Goal: Task Accomplishment & Management: Use online tool/utility

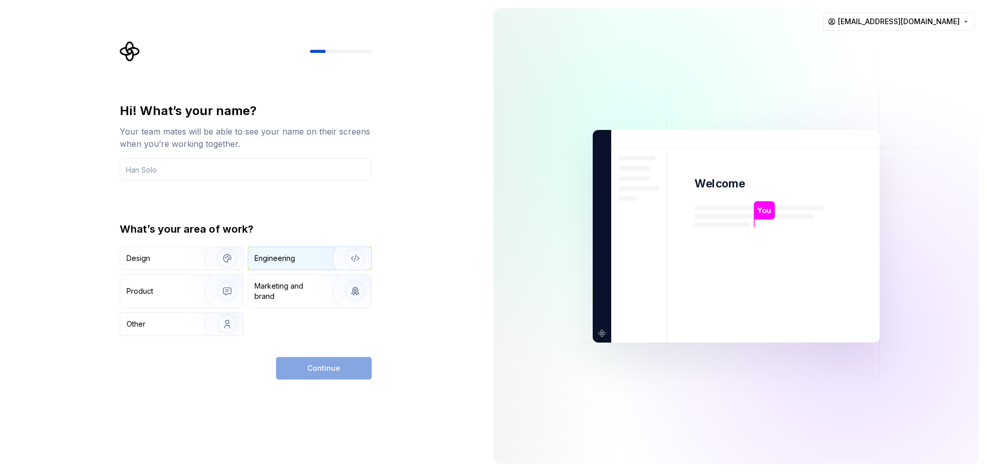
click at [298, 264] on div "Engineering" at bounding box center [309, 258] width 123 height 23
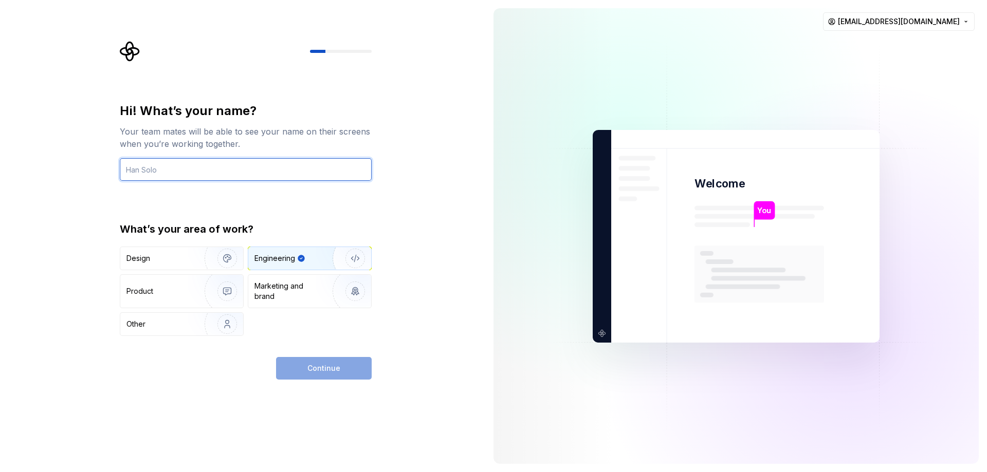
click at [199, 172] on input "text" at bounding box center [246, 169] width 252 height 23
type input "Galal"
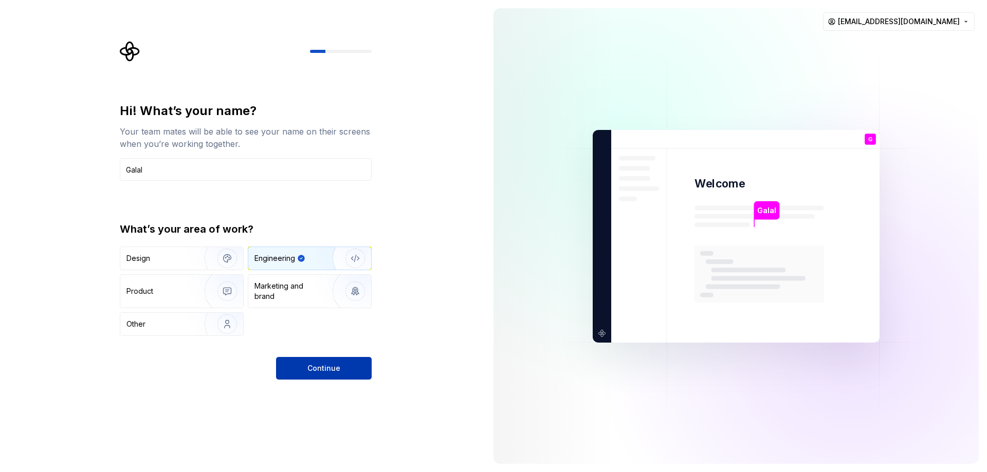
click at [306, 367] on button "Continue" at bounding box center [324, 368] width 96 height 23
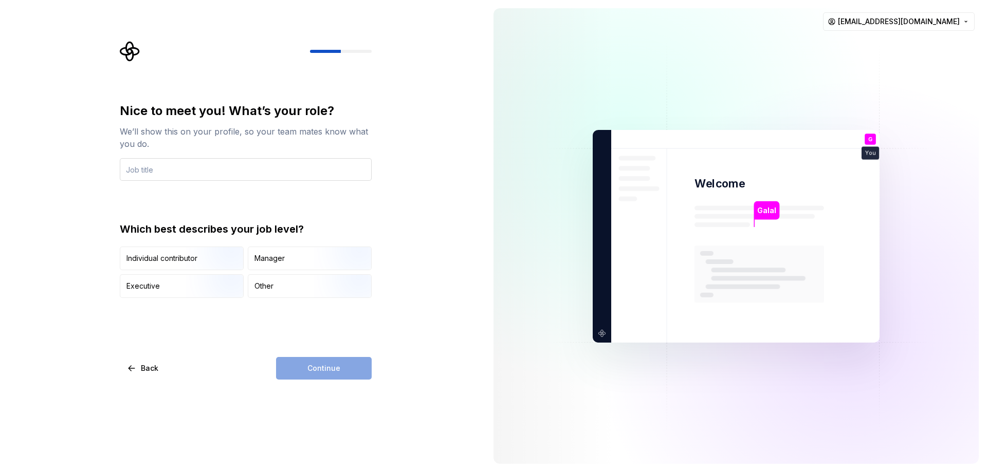
click at [203, 177] on input "text" at bounding box center [246, 169] width 252 height 23
type input "software engineer"
click at [204, 266] on img "button" at bounding box center [219, 271] width 66 height 69
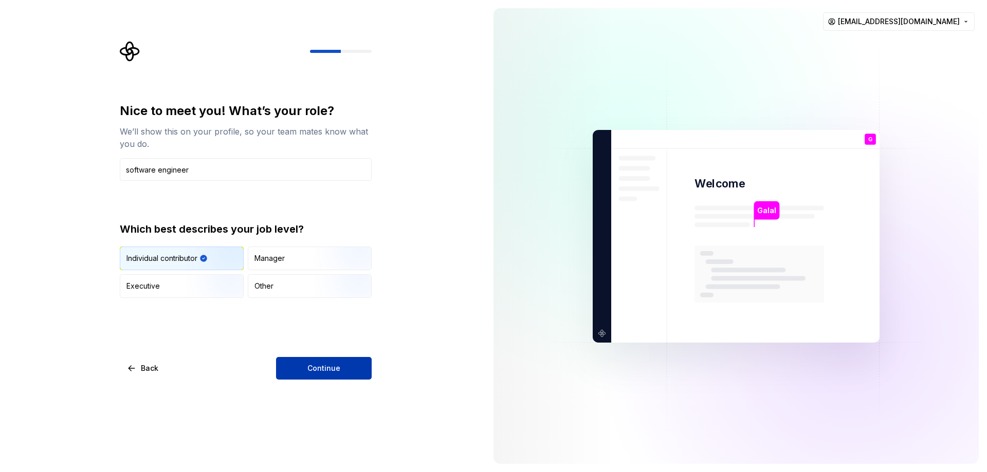
click at [337, 376] on button "Continue" at bounding box center [324, 368] width 96 height 23
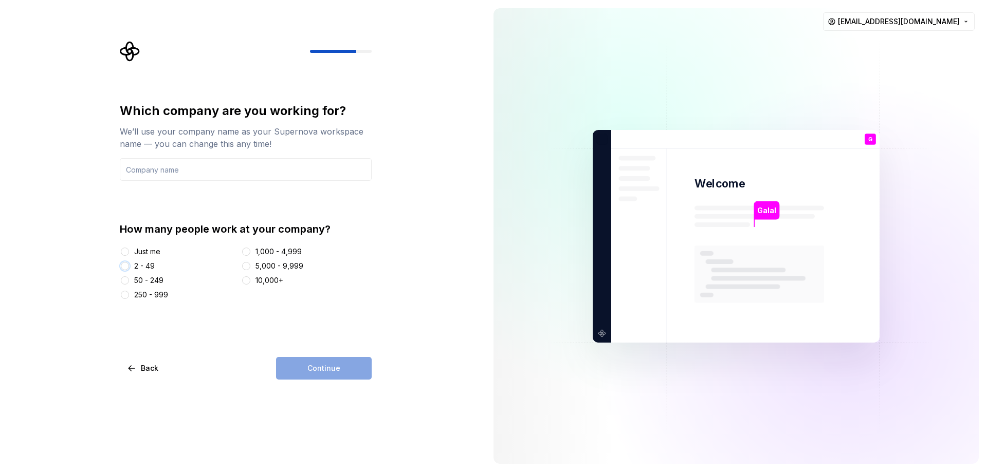
click at [122, 266] on button "2 - 49" at bounding box center [125, 266] width 8 height 8
click at [156, 164] on input "text" at bounding box center [246, 169] width 252 height 23
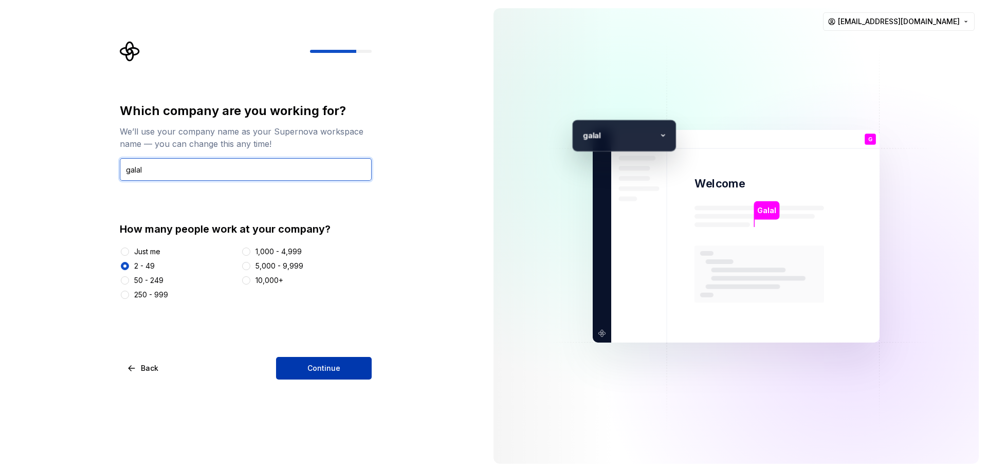
type input "galal"
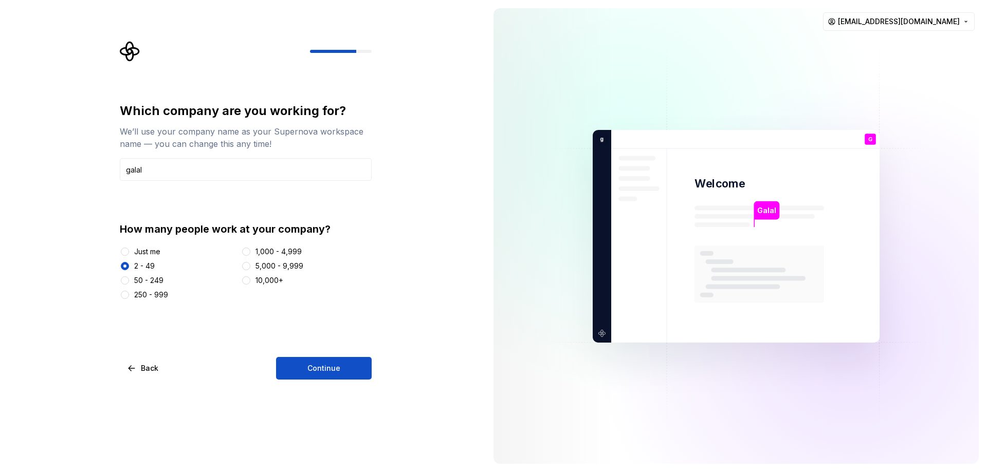
click at [337, 370] on span "Continue" at bounding box center [323, 368] width 33 height 10
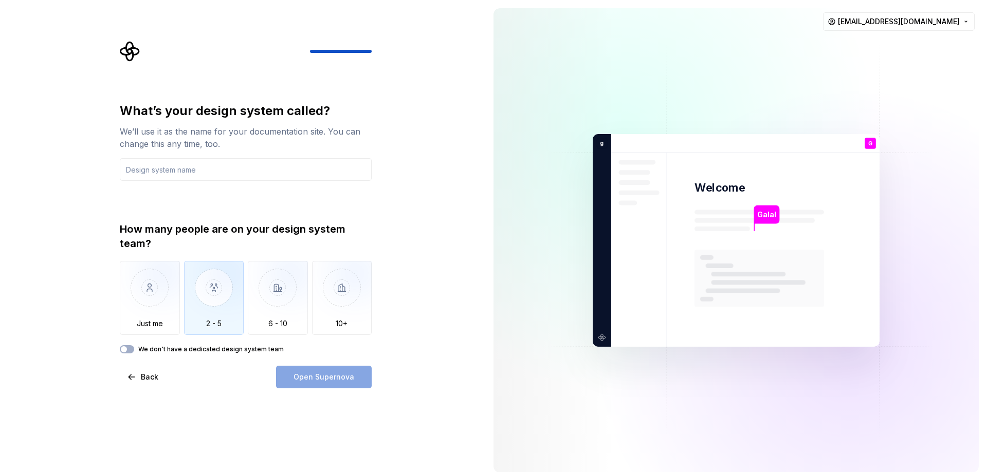
click at [200, 288] on img "button" at bounding box center [214, 295] width 60 height 69
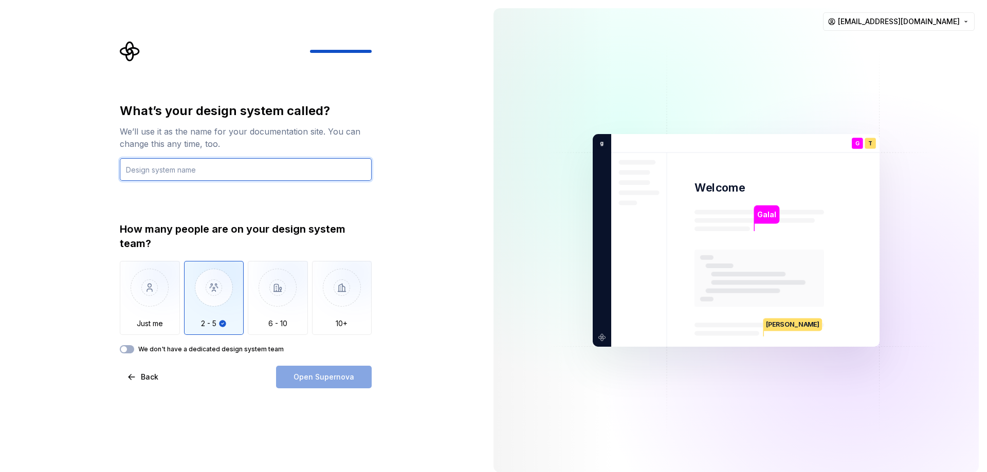
click at [168, 171] on input "text" at bounding box center [246, 169] width 252 height 23
type input "[PERSON_NAME]"
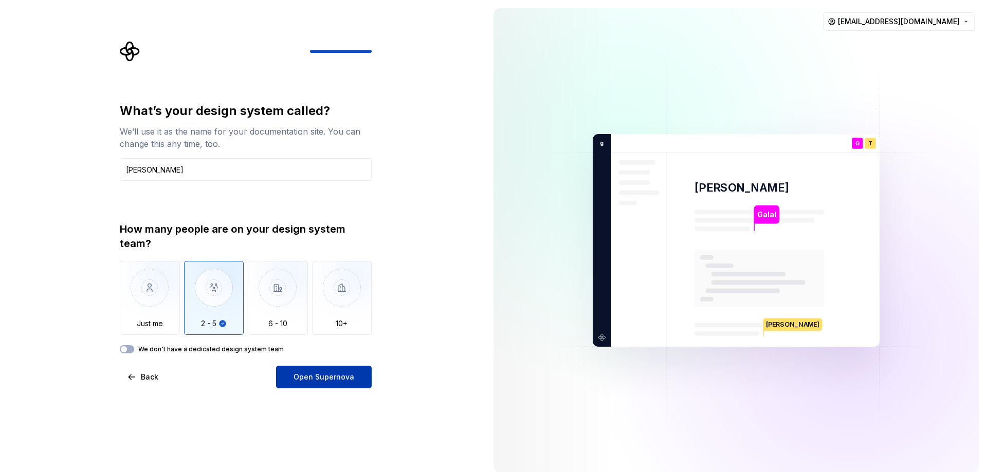
click at [299, 379] on span "Open Supernova" at bounding box center [324, 377] width 61 height 10
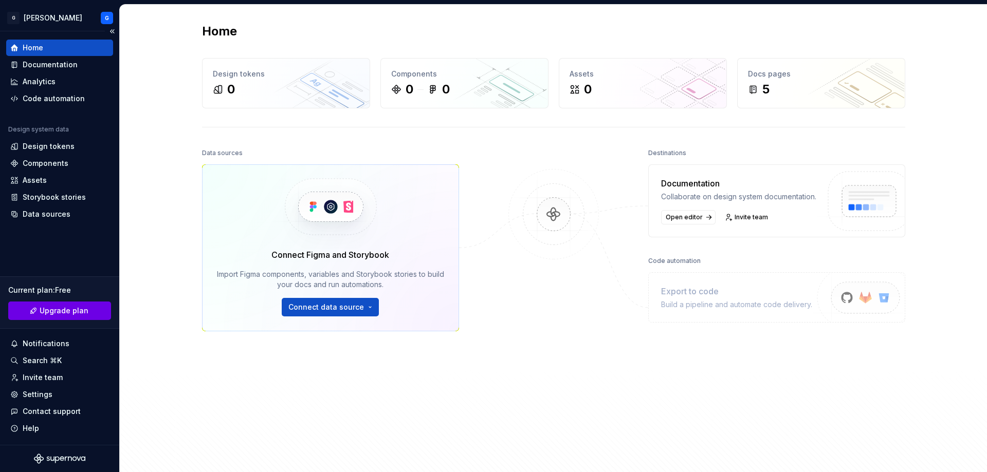
click at [47, 316] on span "Upgrade plan" at bounding box center [64, 311] width 49 height 10
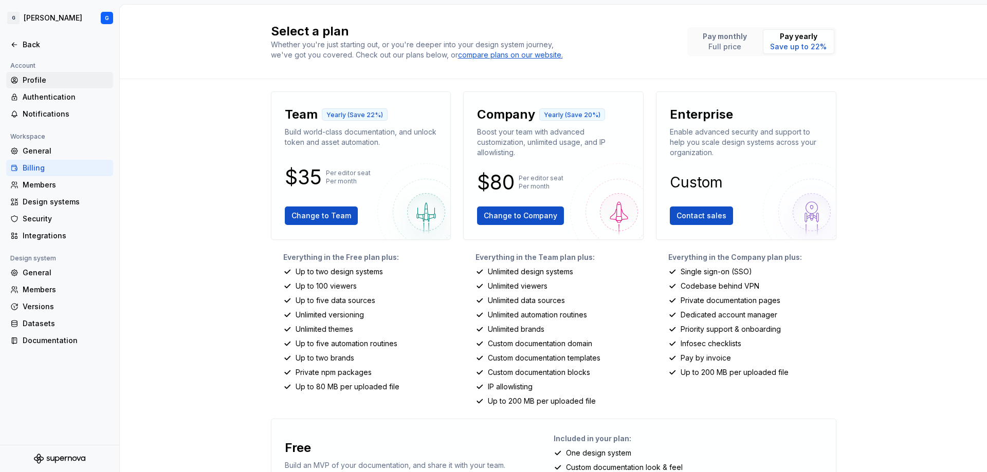
click at [27, 83] on div "Profile" at bounding box center [66, 80] width 86 height 10
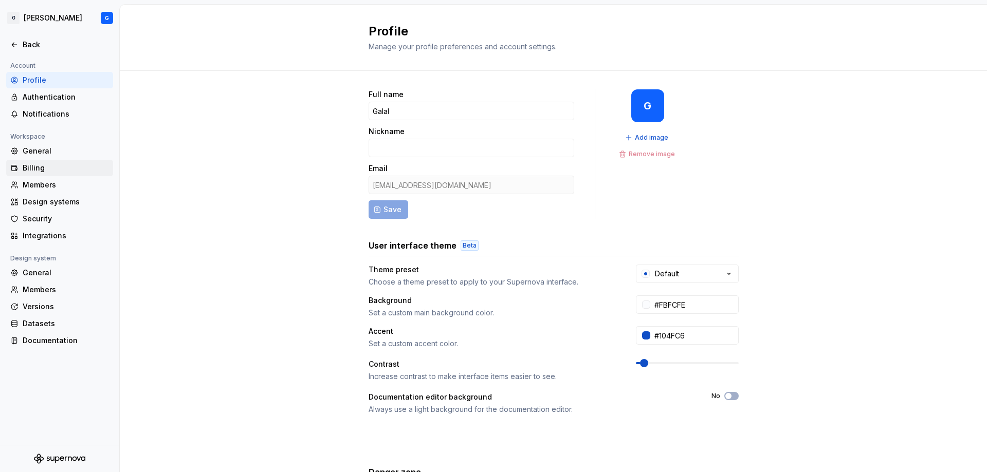
click at [32, 167] on div "Billing" at bounding box center [66, 168] width 86 height 10
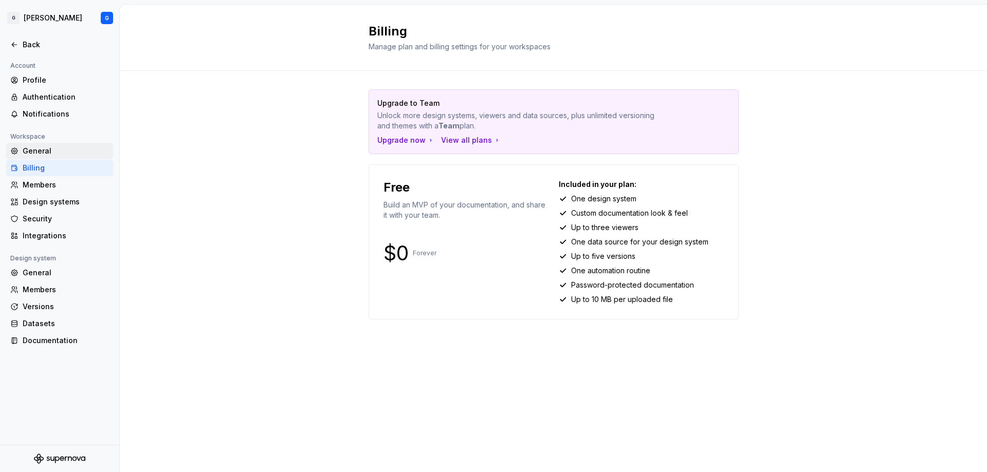
click at [43, 152] on div "General" at bounding box center [66, 151] width 86 height 10
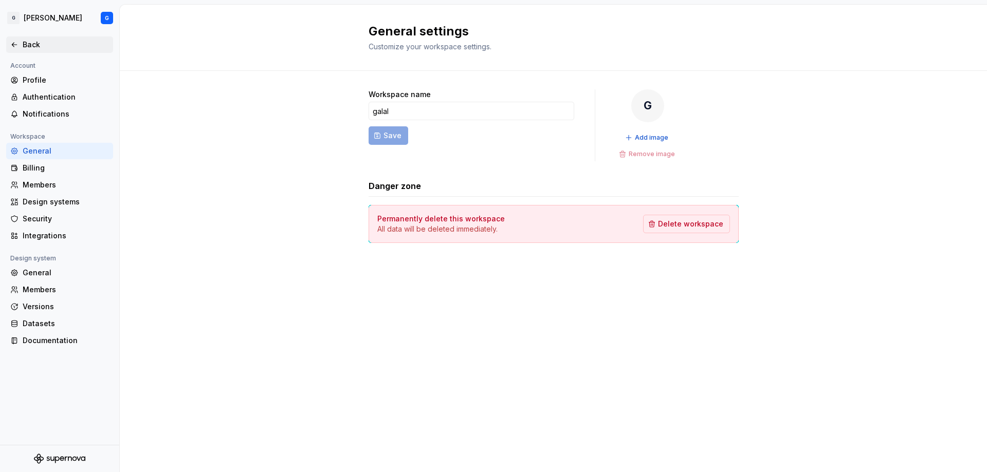
click at [11, 38] on div "Back" at bounding box center [59, 44] width 107 height 16
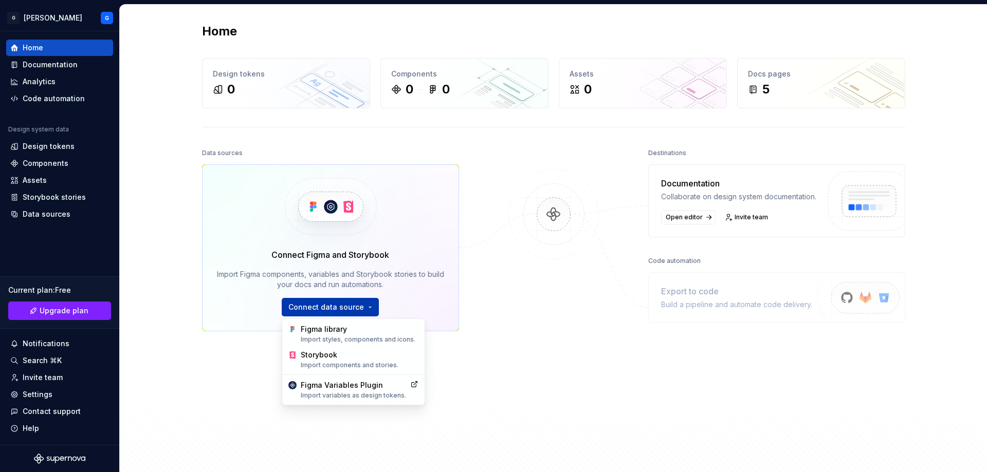
click at [342, 305] on html "G [PERSON_NAME] G Home Documentation Analytics Code automation Design system da…" at bounding box center [493, 236] width 987 height 472
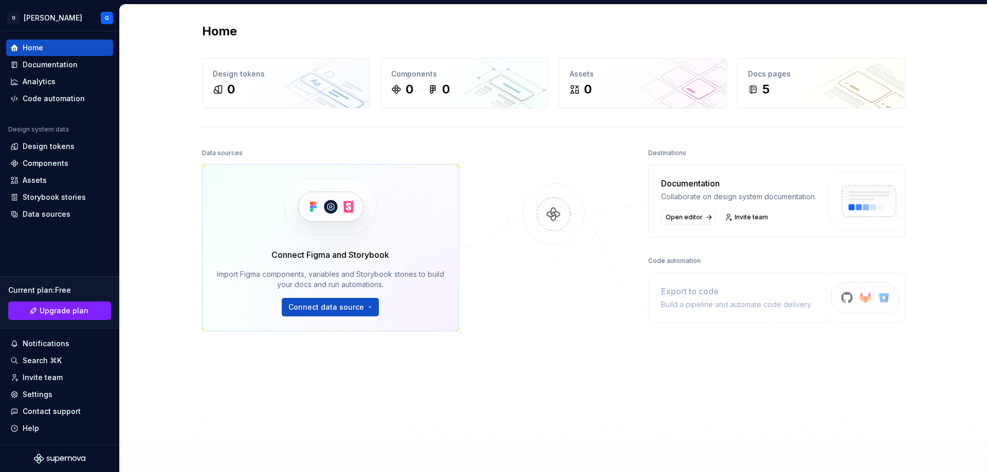
click at [146, 193] on html "G [PERSON_NAME] G Home Documentation Analytics Code automation Design system da…" at bounding box center [493, 236] width 987 height 472
click at [46, 101] on div "Code automation" at bounding box center [54, 99] width 62 height 10
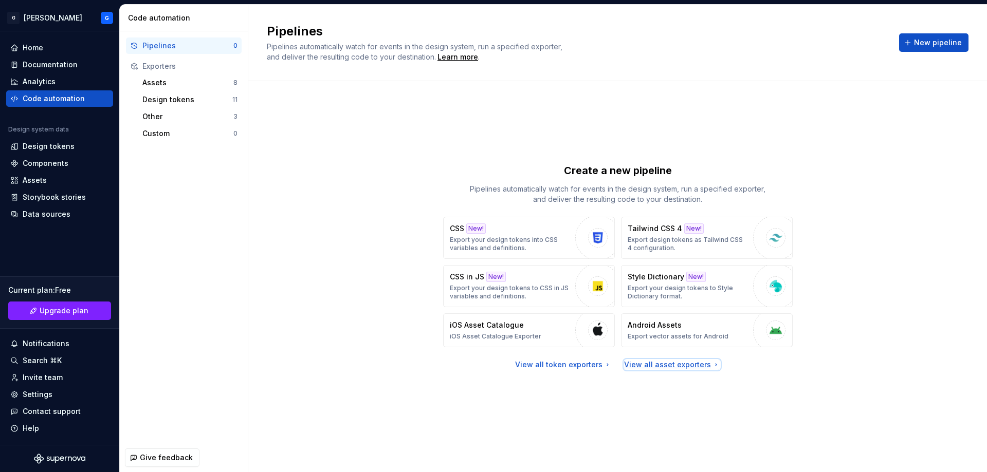
click at [653, 362] on div "View all asset exporters" at bounding box center [672, 365] width 96 height 10
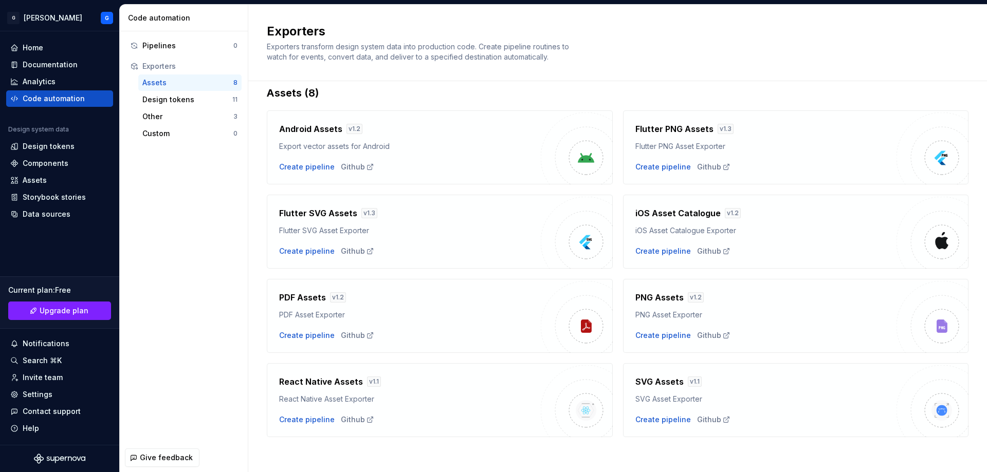
scroll to position [18, 0]
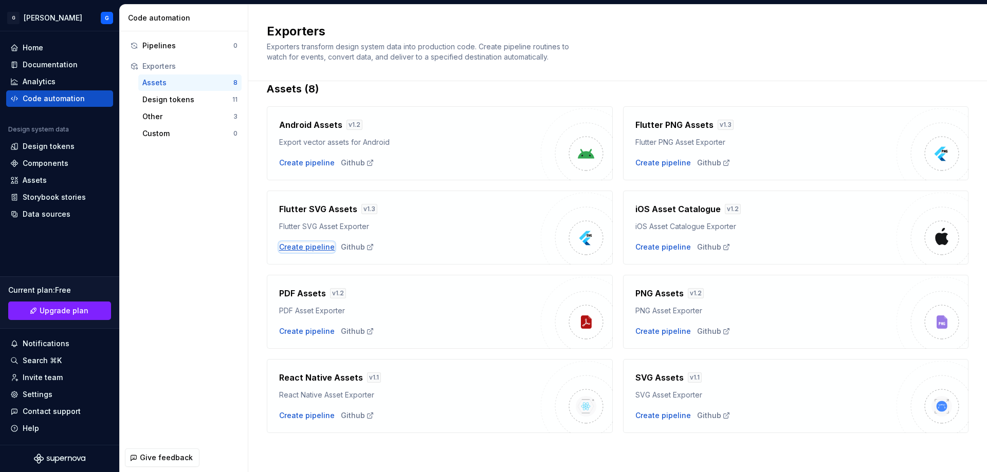
click at [305, 245] on div "Create pipeline" at bounding box center [307, 247] width 56 height 10
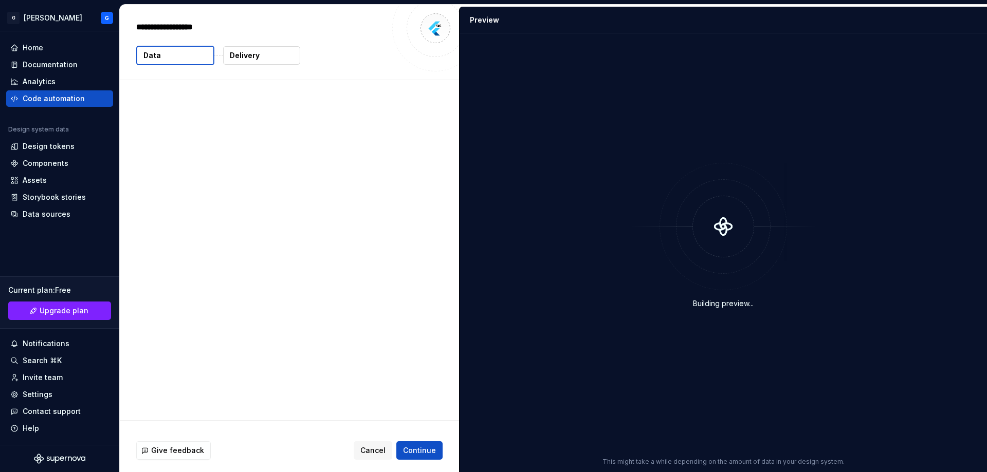
type textarea "*"
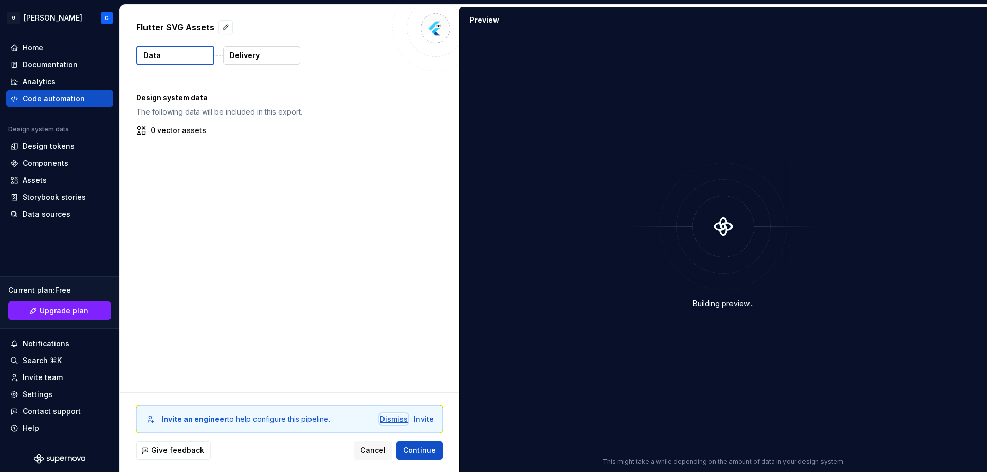
click at [397, 419] on div "Dismiss" at bounding box center [394, 419] width 28 height 10
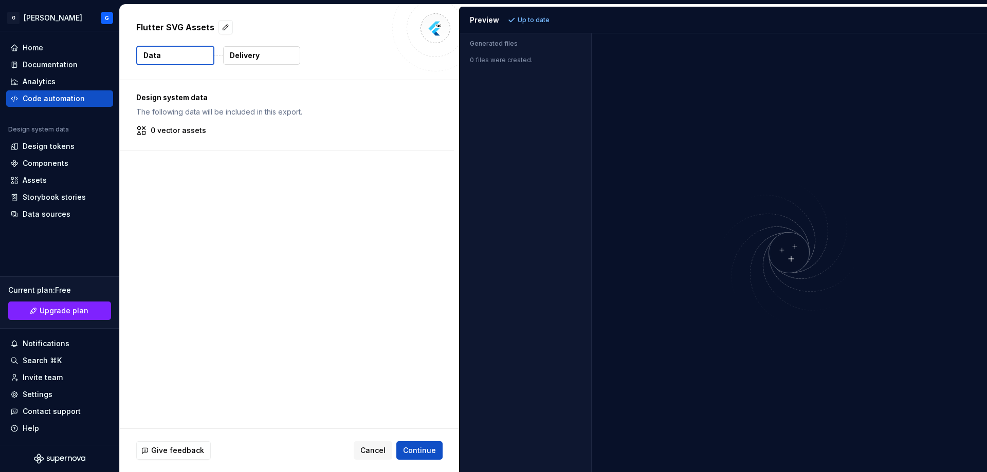
click at [722, 101] on div at bounding box center [790, 252] width 396 height 439
click at [175, 115] on p "The following data will be included in this export." at bounding box center [286, 112] width 301 height 10
click at [175, 112] on p "The following data will be included in this export." at bounding box center [286, 112] width 301 height 10
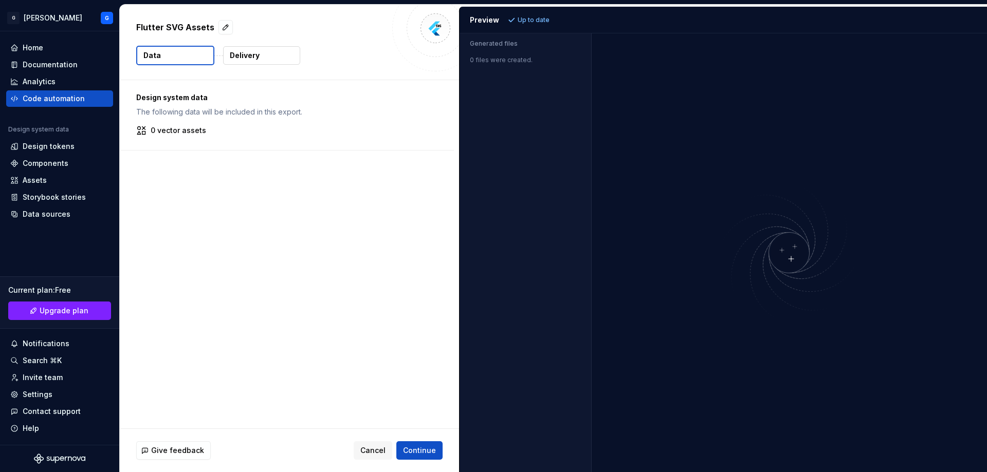
click at [342, 371] on div "Design system data The following data will be included in this export. 0 vector…" at bounding box center [289, 254] width 339 height 349
click at [414, 449] on span "Continue" at bounding box center [419, 451] width 33 height 10
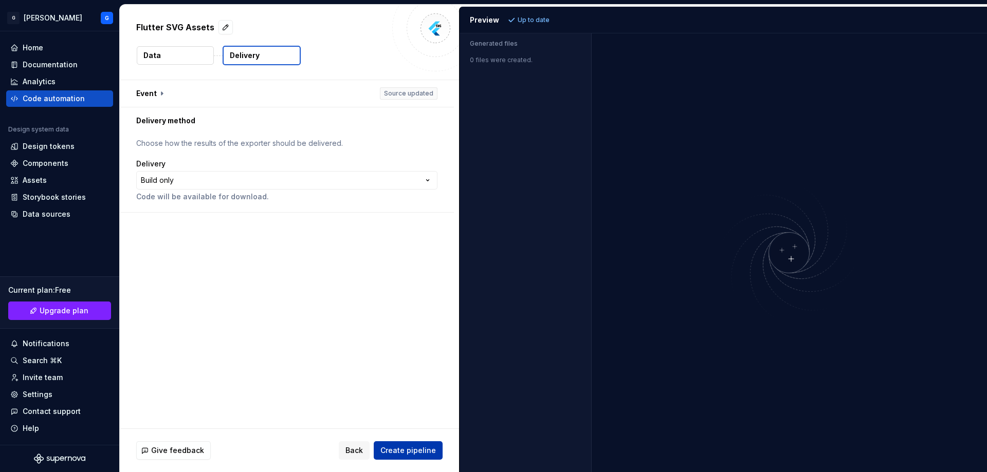
click at [418, 452] on span "Create pipeline" at bounding box center [408, 451] width 56 height 10
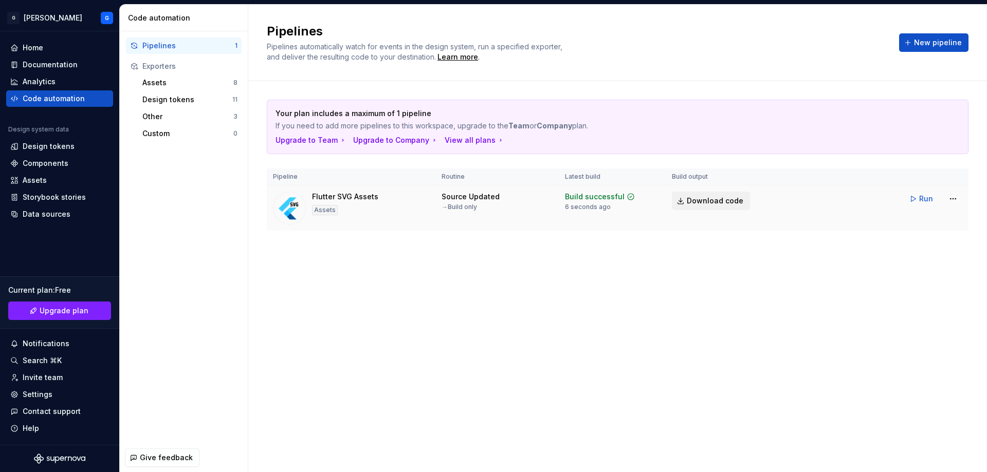
click at [691, 202] on span "Download code" at bounding box center [715, 201] width 57 height 10
click at [921, 197] on span "Run" at bounding box center [926, 199] width 14 height 10
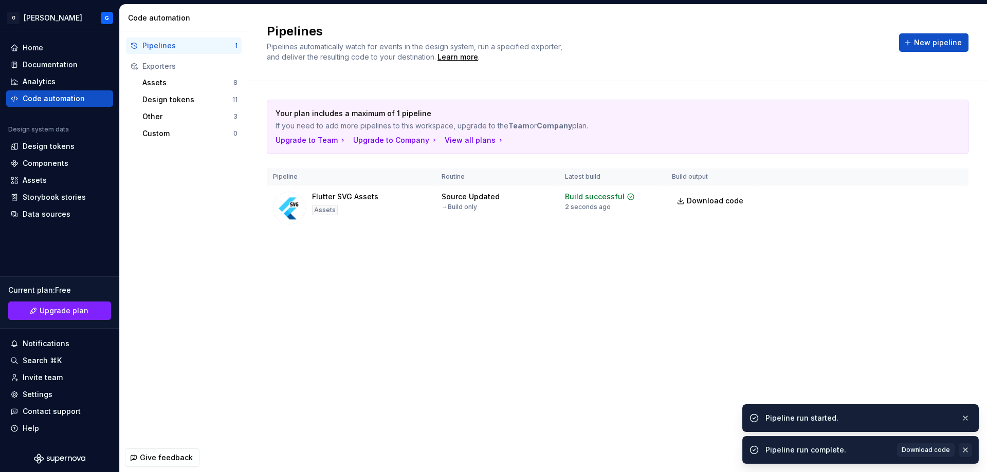
click at [966, 452] on button "button" at bounding box center [965, 450] width 13 height 14
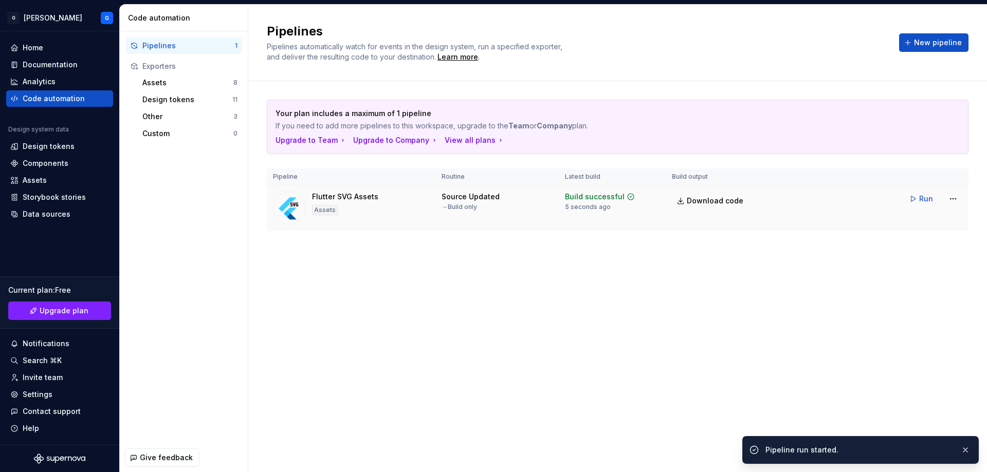
click at [334, 196] on div "Flutter SVG Assets" at bounding box center [345, 197] width 66 height 10
click at [319, 209] on div "Assets" at bounding box center [325, 210] width 26 height 10
click at [272, 200] on td "Flutter SVG Assets Assets" at bounding box center [351, 209] width 169 height 46
click at [284, 206] on img at bounding box center [289, 208] width 33 height 33
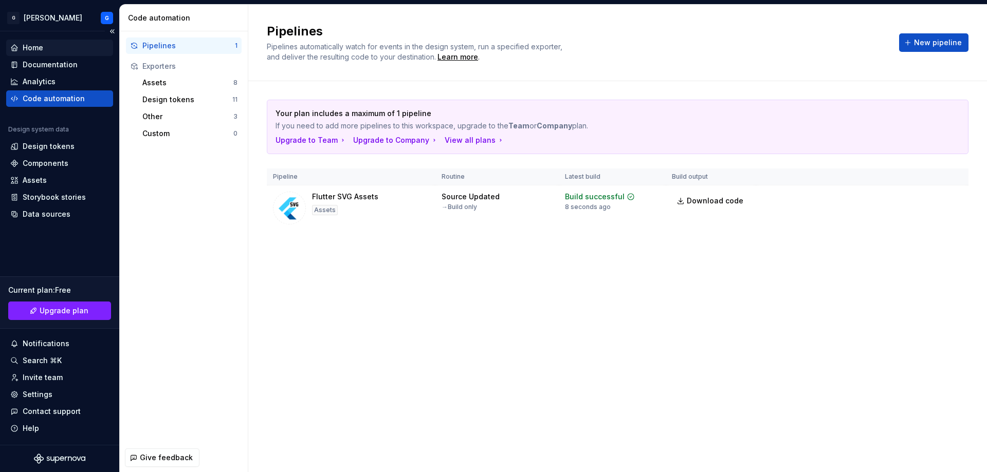
click at [36, 50] on div "Home" at bounding box center [33, 48] width 21 height 10
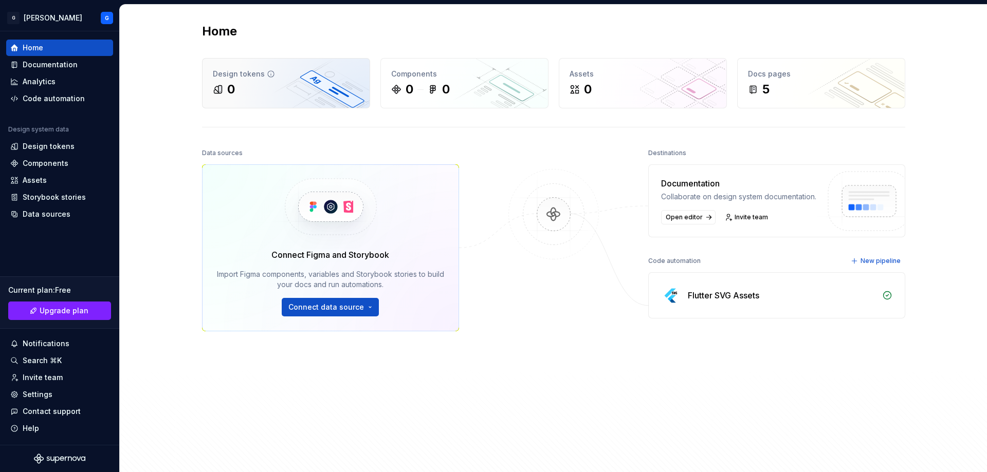
click at [283, 97] on div "0" at bounding box center [286, 89] width 146 height 16
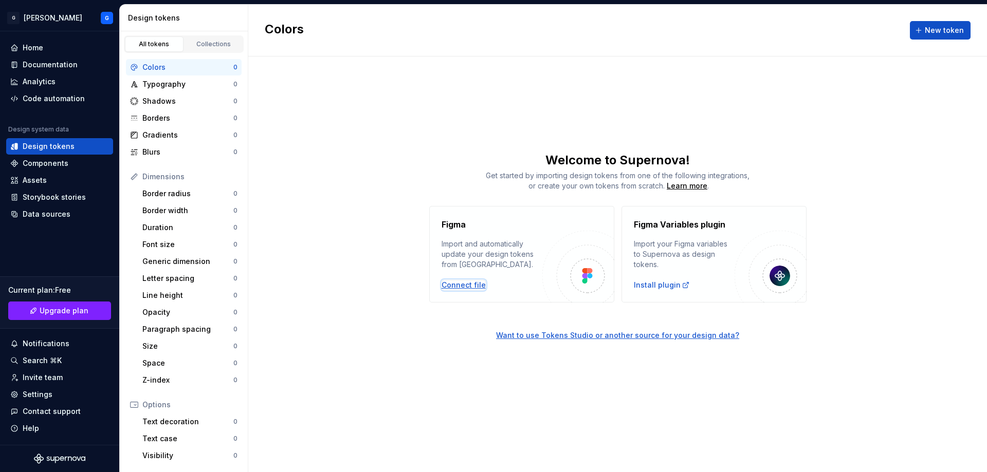
click at [445, 286] on div "Connect file" at bounding box center [464, 285] width 44 height 10
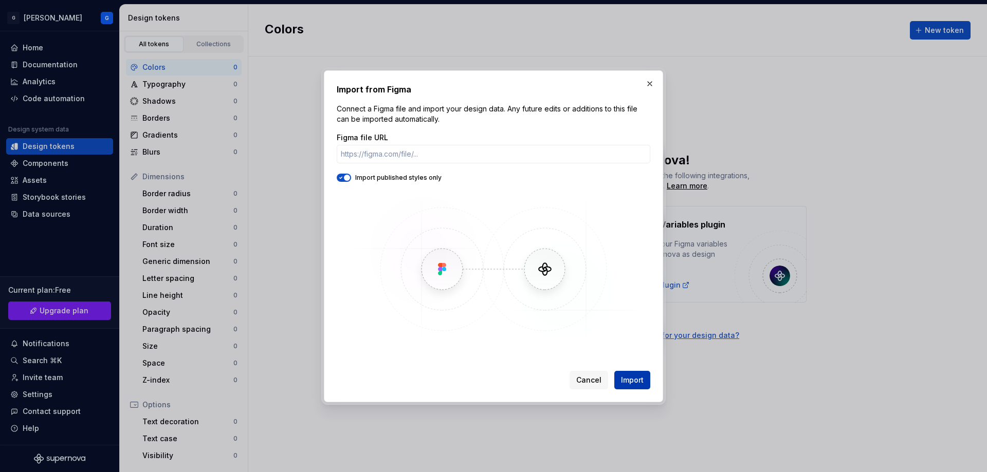
click at [627, 380] on span "Import" at bounding box center [632, 380] width 23 height 10
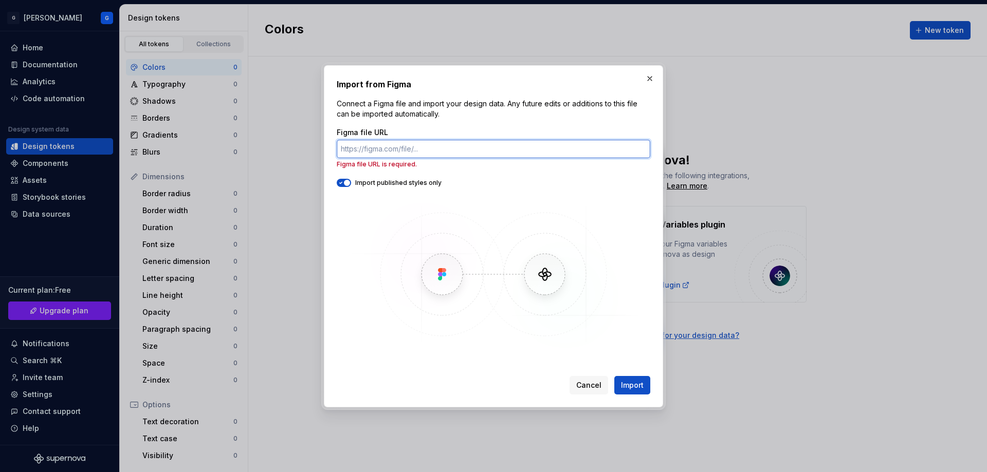
click at [427, 149] on input "Figma file URL" at bounding box center [494, 149] width 314 height 19
click at [494, 149] on input "Figma file URL" at bounding box center [494, 149] width 314 height 19
paste input "[URL][DOMAIN_NAME]"
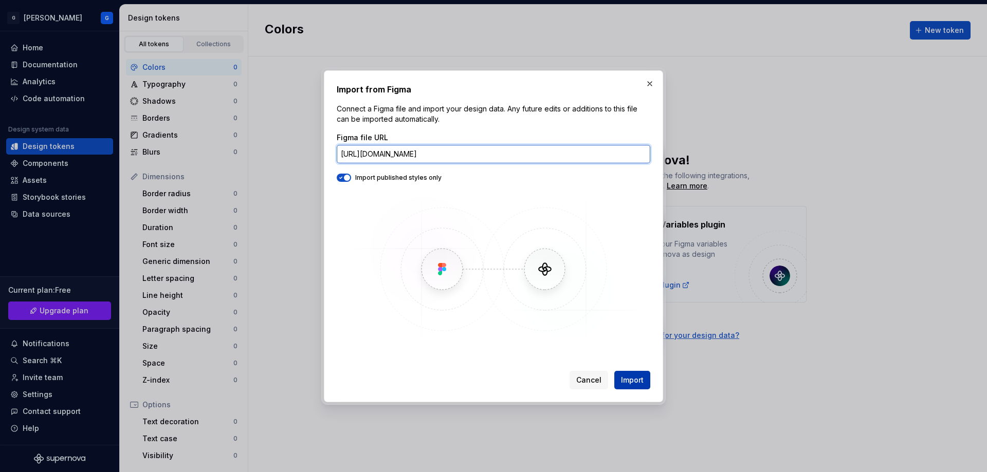
type input "[URL][DOMAIN_NAME]"
click at [629, 382] on span "Import" at bounding box center [632, 380] width 23 height 10
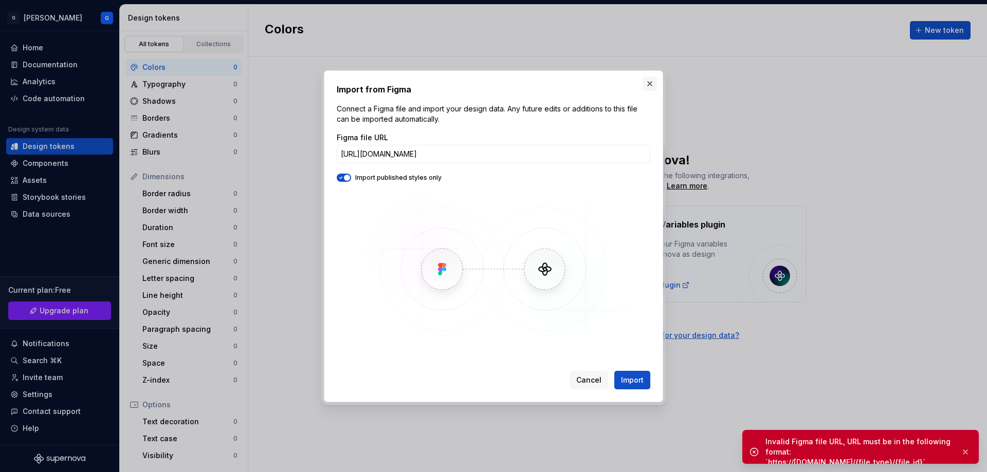
click at [647, 83] on button "button" at bounding box center [650, 84] width 14 height 14
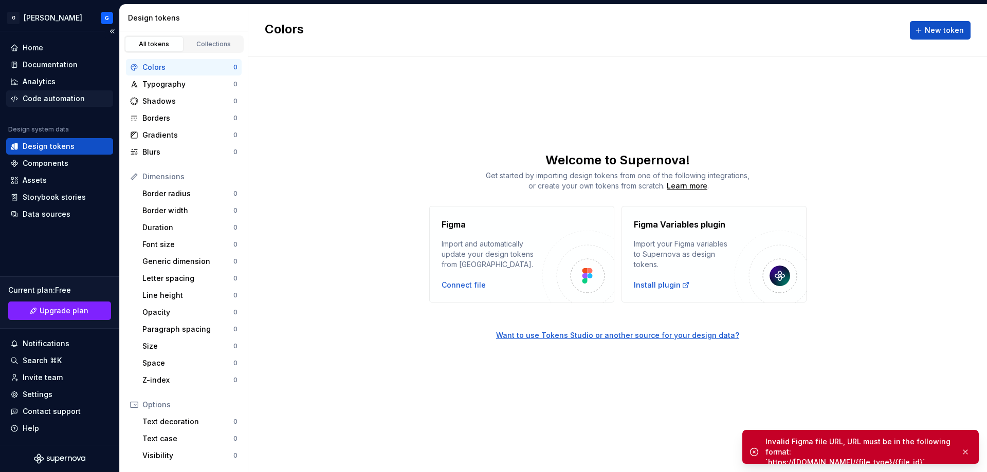
click at [43, 96] on div "Code automation" at bounding box center [54, 99] width 62 height 10
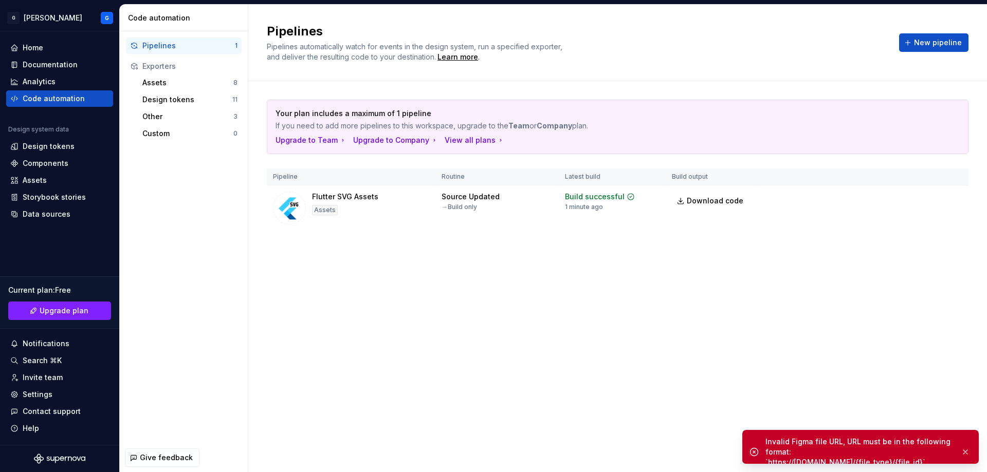
click at [547, 108] on div "Your plan includes a maximum of 1 pipeline If you need to add more pipelines to…" at bounding box center [617, 126] width 701 height 53
click at [482, 136] on div "View all plans" at bounding box center [475, 140] width 60 height 10
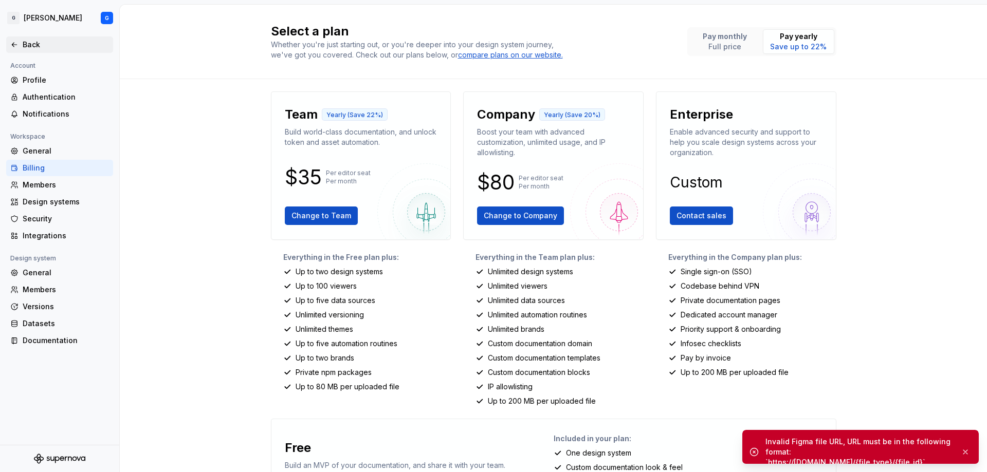
click at [21, 48] on div "Back" at bounding box center [59, 45] width 99 height 10
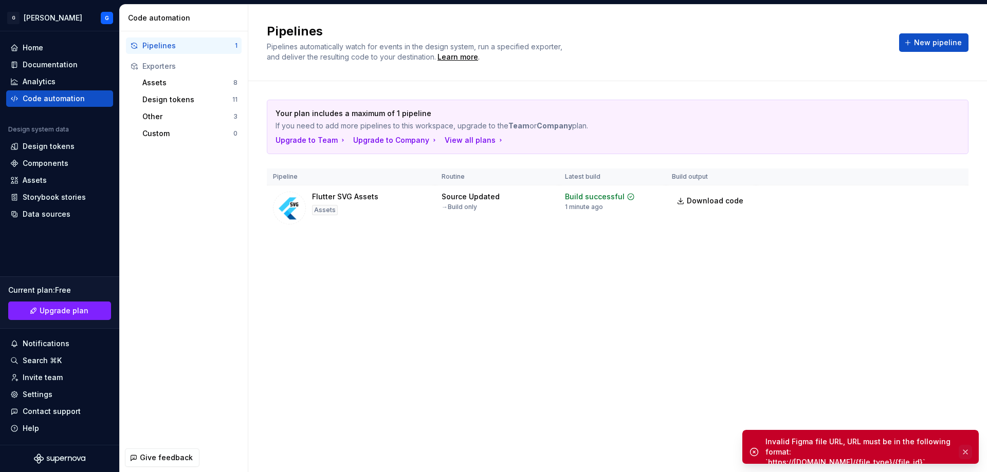
click at [964, 447] on button "button" at bounding box center [965, 452] width 13 height 14
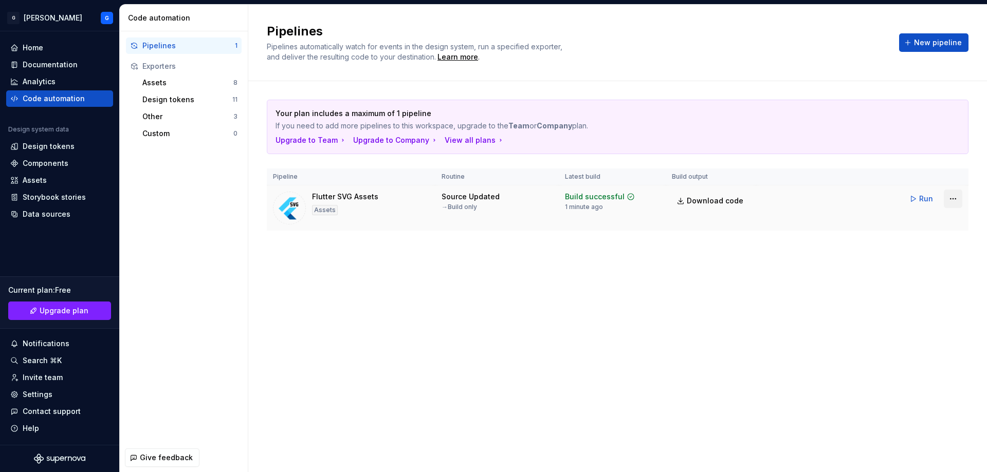
click at [953, 200] on html "G [PERSON_NAME] G Home Documentation Analytics Code automation Design system da…" at bounding box center [493, 236] width 987 height 472
click at [692, 279] on html "G [PERSON_NAME] G Home Documentation Analytics Code automation Design system da…" at bounding box center [493, 236] width 987 height 472
